Goal: Task Accomplishment & Management: Manage account settings

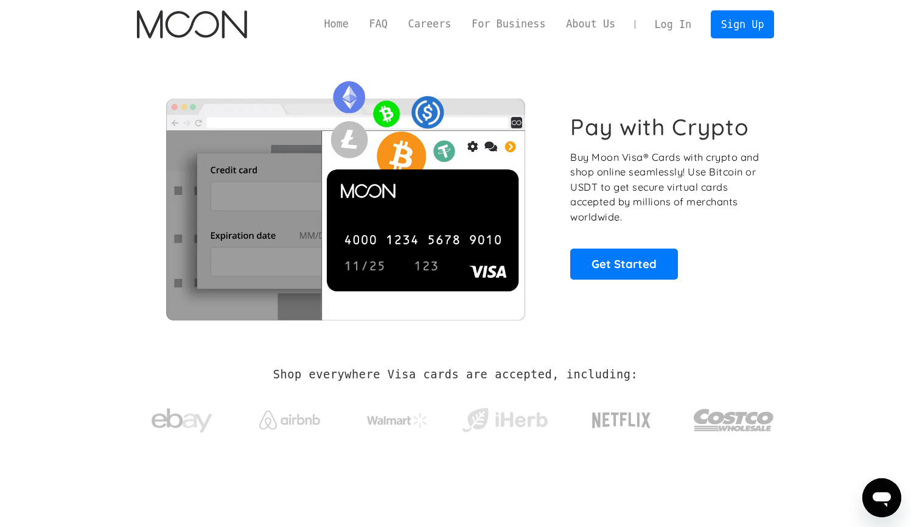
click at [683, 24] on link "Log In" at bounding box center [673, 24] width 57 height 27
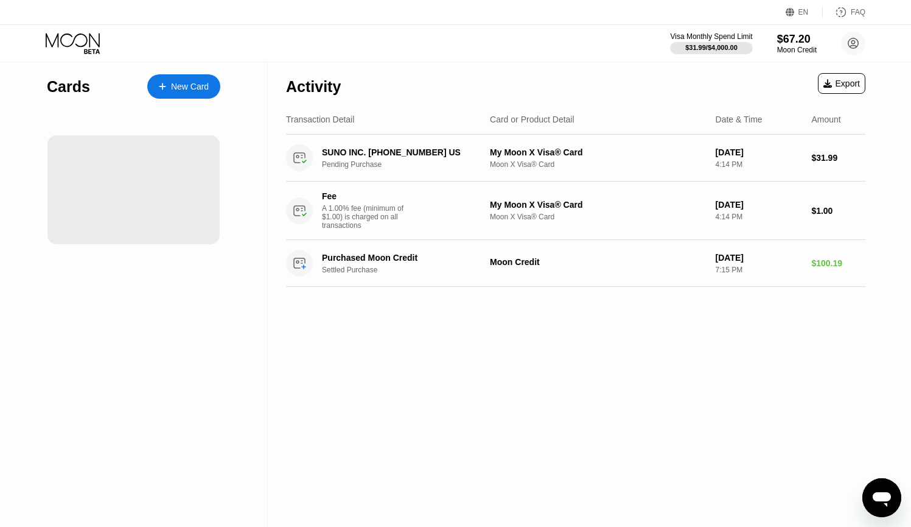
click at [502, 133] on div "Transaction Detail Card or Product Detail Date & Time Amount" at bounding box center [576, 120] width 580 height 30
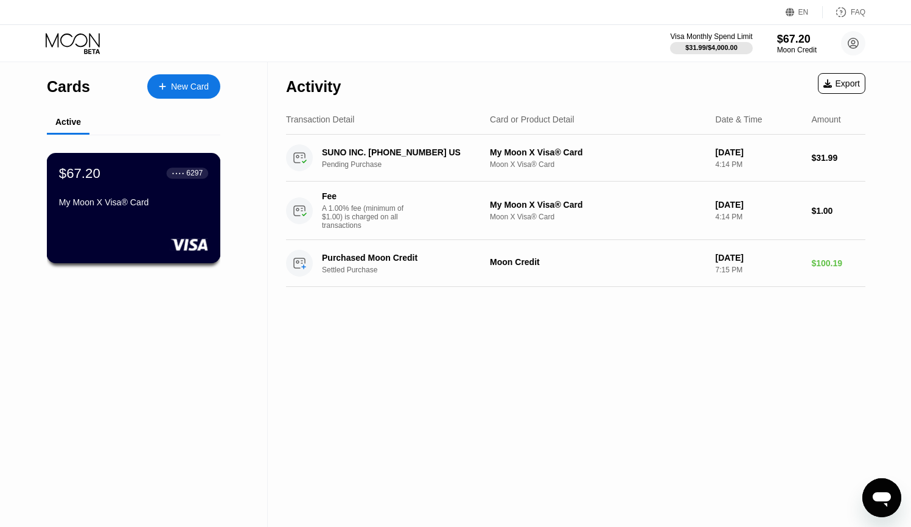
click at [167, 181] on div "● ● ● ● 6297" at bounding box center [188, 173] width 42 height 16
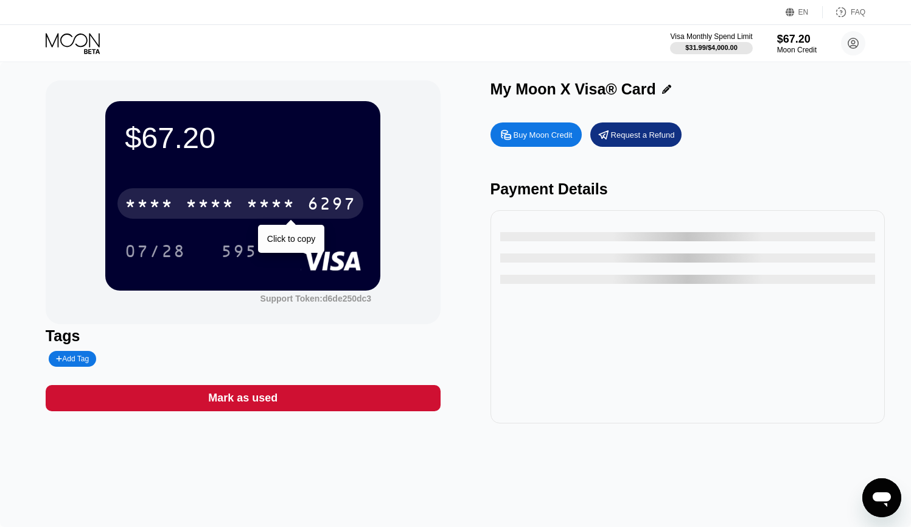
click at [267, 217] on div "* * * * * * * * * * * * 6297" at bounding box center [240, 203] width 246 height 30
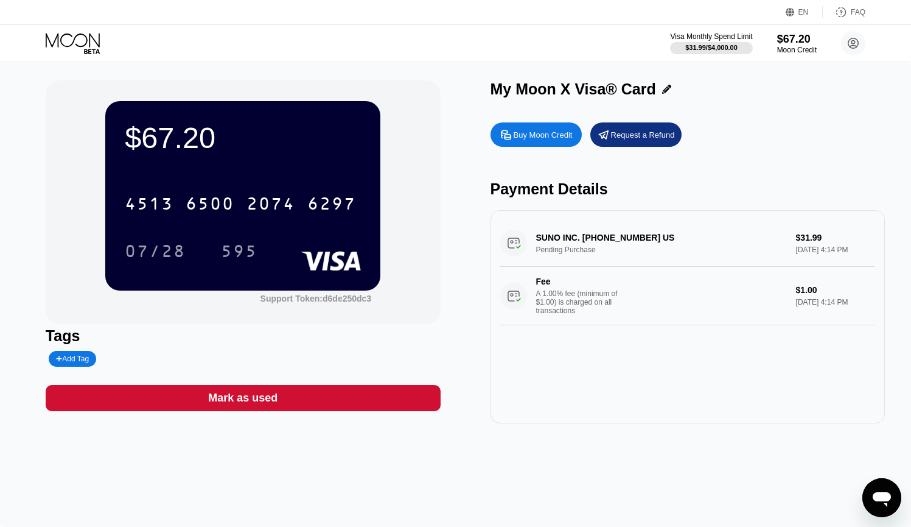
click at [160, 235] on div "4513 6500 2074 6297 07/28 595" at bounding box center [243, 215] width 236 height 72
click at [159, 247] on div "07/28" at bounding box center [155, 252] width 61 height 19
click at [250, 252] on div "595" at bounding box center [239, 252] width 37 height 19
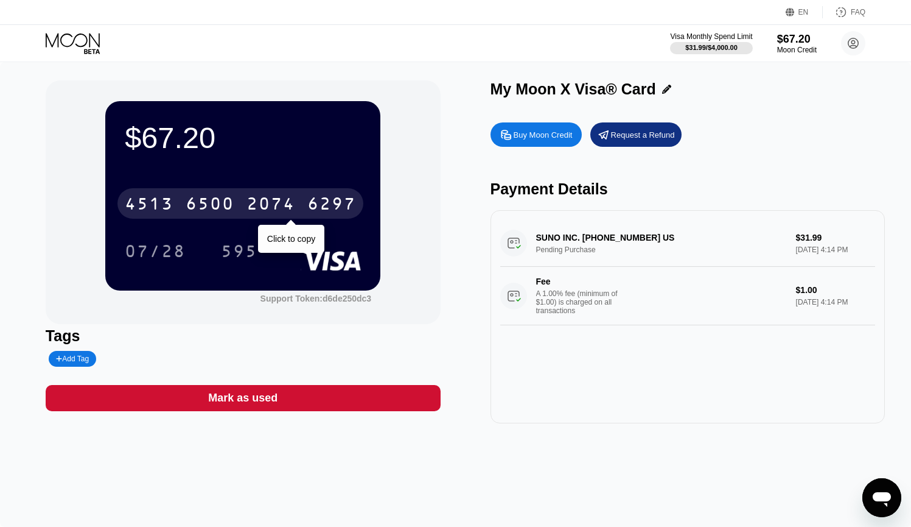
click at [275, 213] on div "2074" at bounding box center [271, 204] width 49 height 19
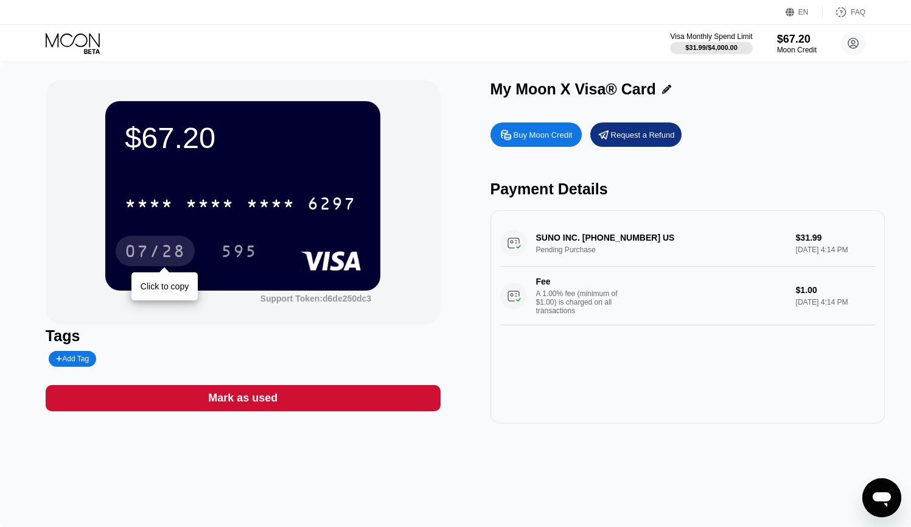
click at [121, 248] on div "07/28" at bounding box center [155, 251] width 79 height 30
